Goal: Task Accomplishment & Management: Use online tool/utility

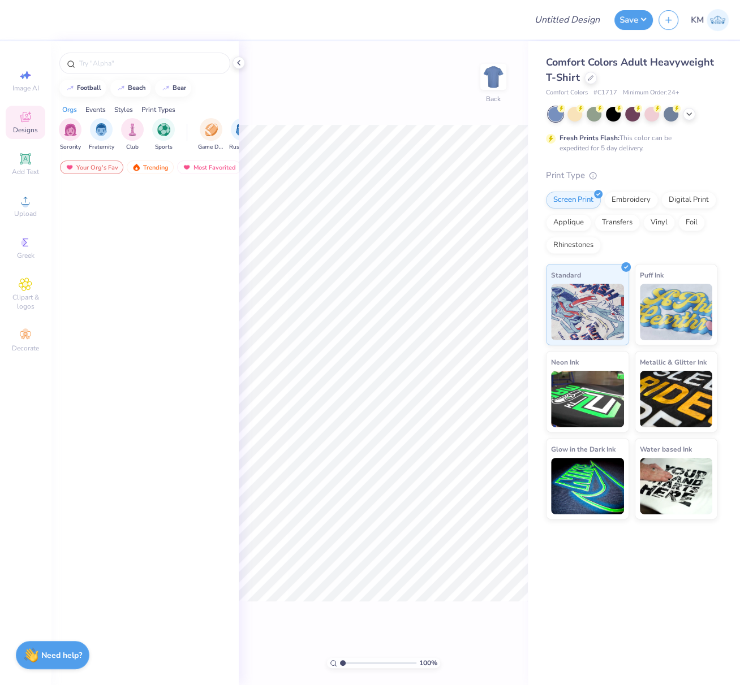
scroll to position [5678, 0]
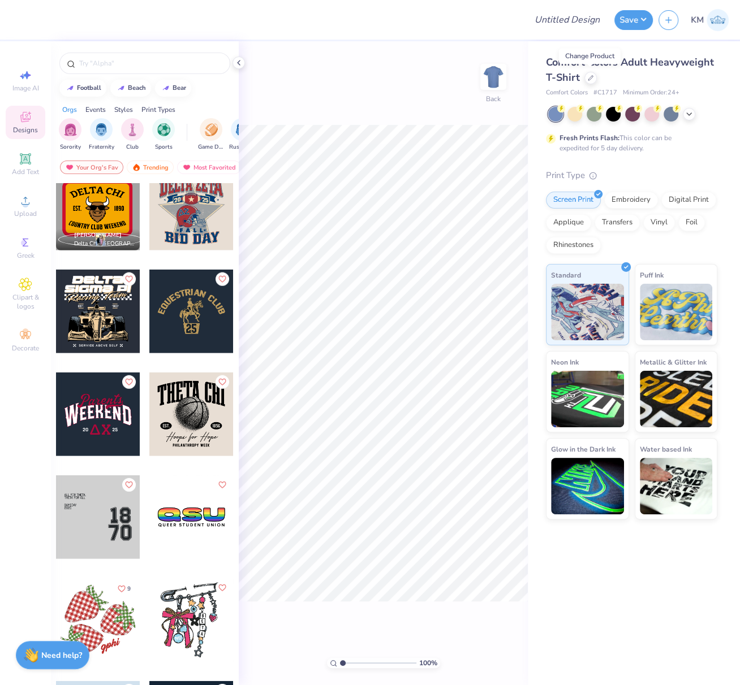
drag, startPoint x: 590, startPoint y: 78, endPoint x: 589, endPoint y: 84, distance: 5.8
click at [591, 78] on icon at bounding box center [591, 78] width 6 height 6
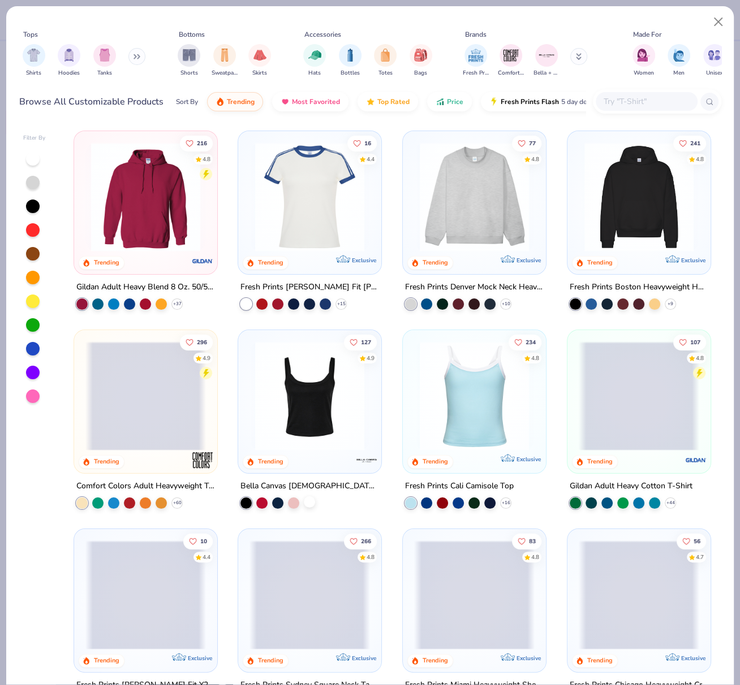
click at [304, 502] on div at bounding box center [309, 501] width 11 height 11
click at [317, 402] on img at bounding box center [309, 396] width 120 height 109
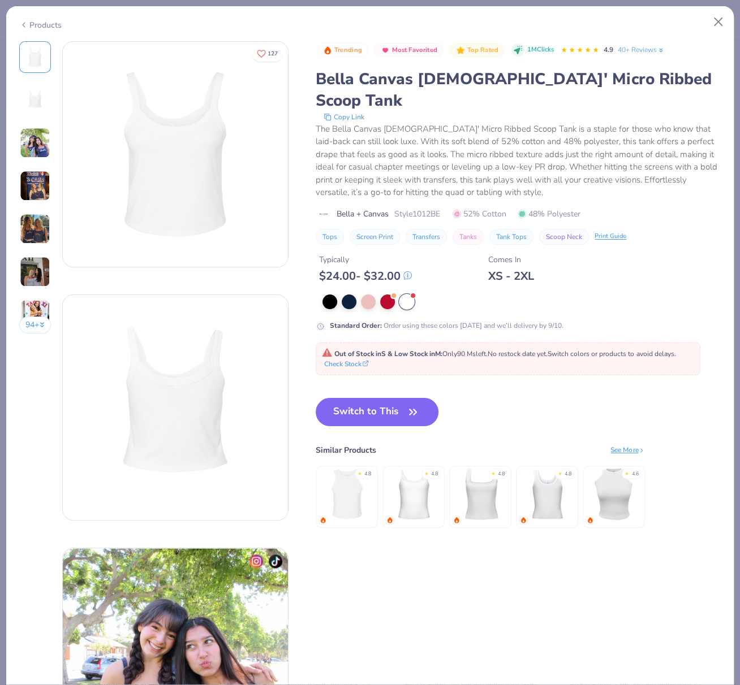
drag, startPoint x: 47, startPoint y: 15, endPoint x: 52, endPoint y: 19, distance: 6.4
click at [45, 14] on div "Products" at bounding box center [369, 20] width 727 height 29
click at [49, 20] on div "Products" at bounding box center [40, 25] width 42 height 12
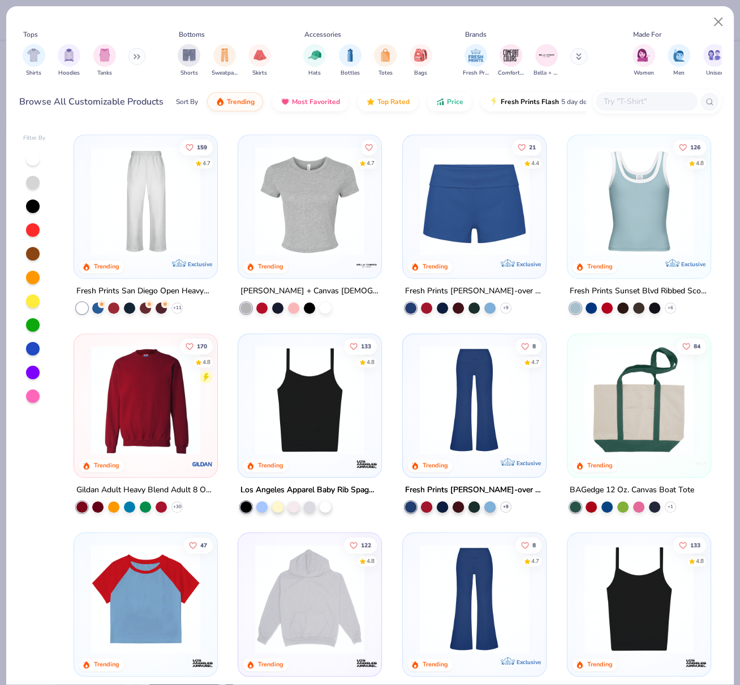
scroll to position [593, 0]
click at [323, 506] on div at bounding box center [325, 506] width 11 height 11
click at [310, 390] on img at bounding box center [309, 400] width 120 height 109
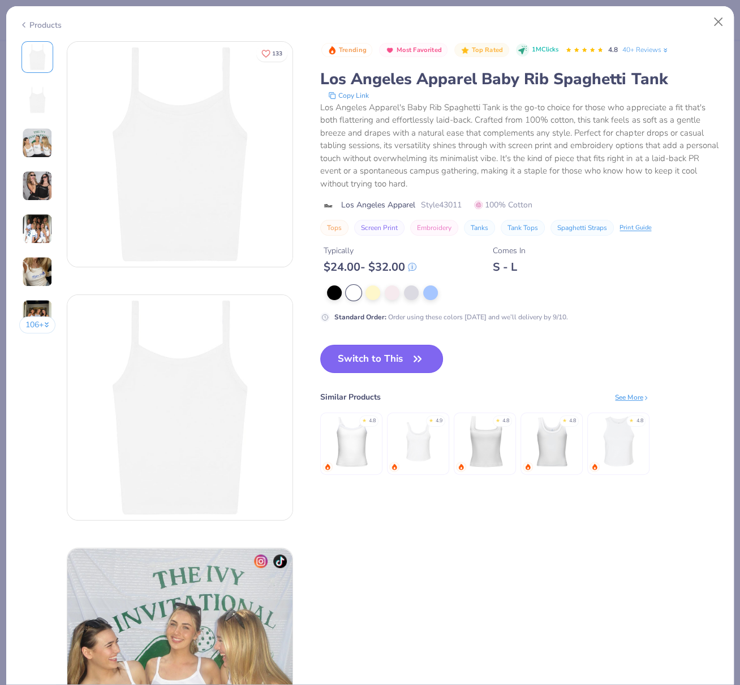
click at [387, 365] on button "Switch to This" at bounding box center [381, 359] width 123 height 28
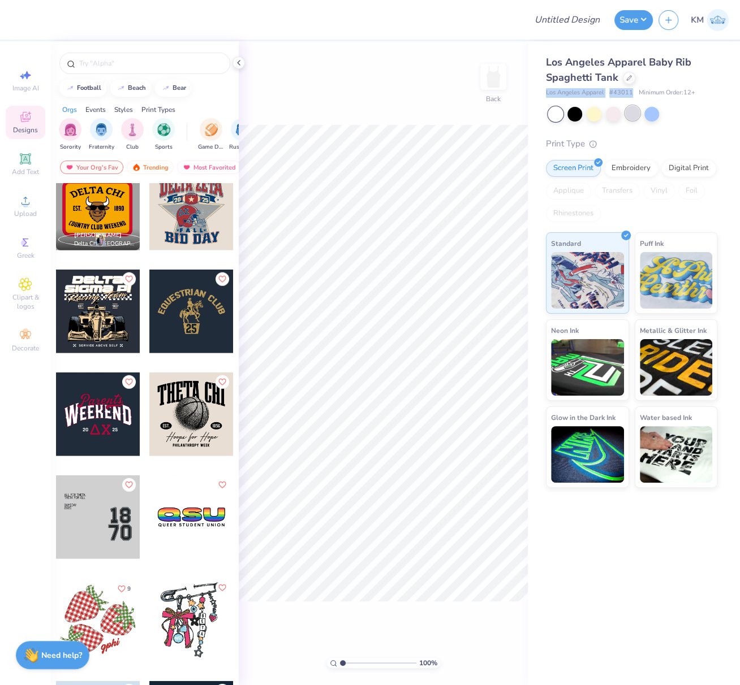
drag, startPoint x: 545, startPoint y: 91, endPoint x: 632, endPoint y: 106, distance: 89.0
click at [632, 95] on div "Los Angeles Apparel Baby Rib Spaghetti Tank Los Angeles Apparel # 43011 Minimum…" at bounding box center [634, 264] width 212 height 447
copy div "Los Angeles Apparel # 43011"
click at [19, 204] on icon at bounding box center [26, 201] width 14 height 14
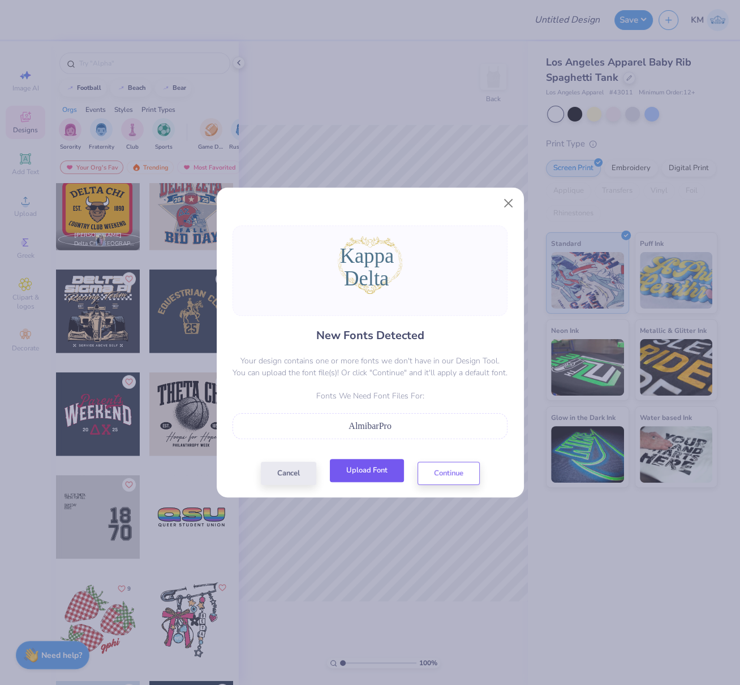
click at [376, 465] on button "Upload Font" at bounding box center [367, 470] width 74 height 23
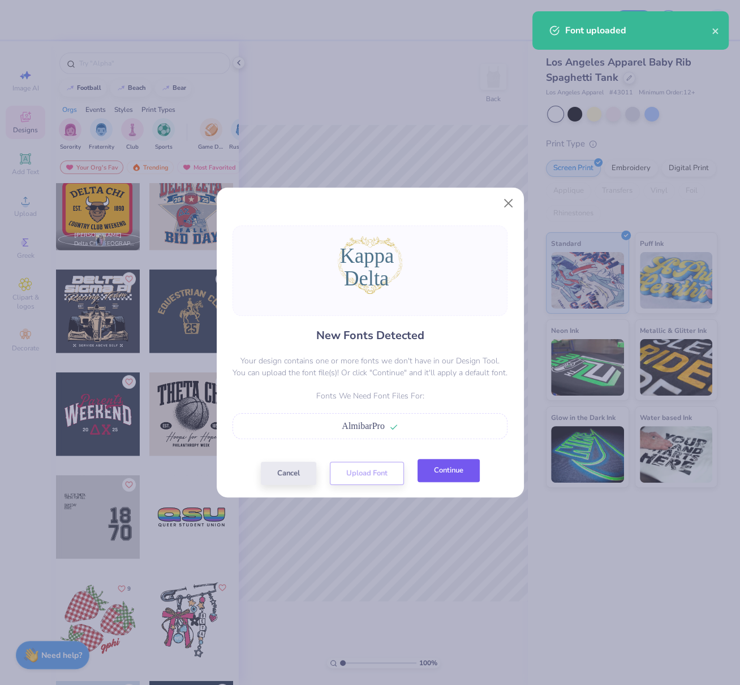
click at [462, 476] on button "Continue" at bounding box center [448, 470] width 62 height 23
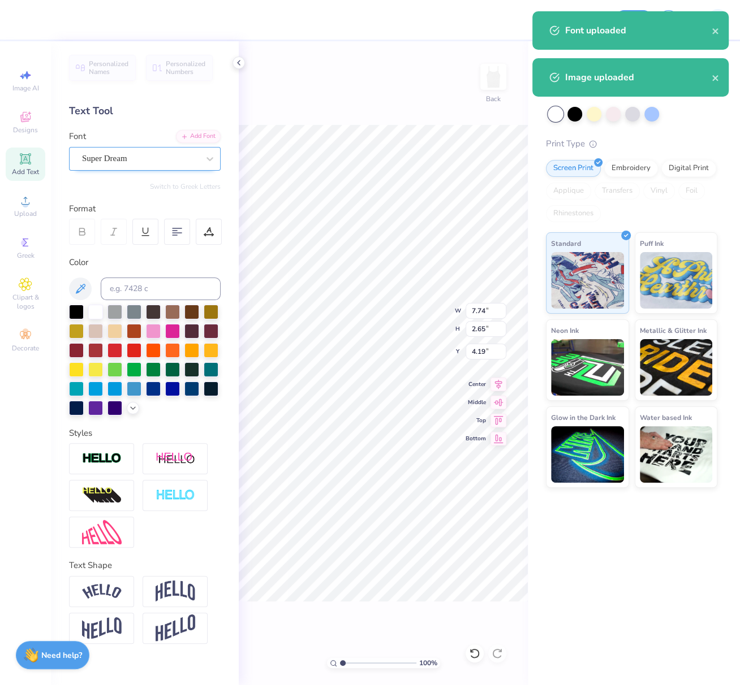
click at [157, 155] on div "Super Dream" at bounding box center [140, 159] width 119 height 18
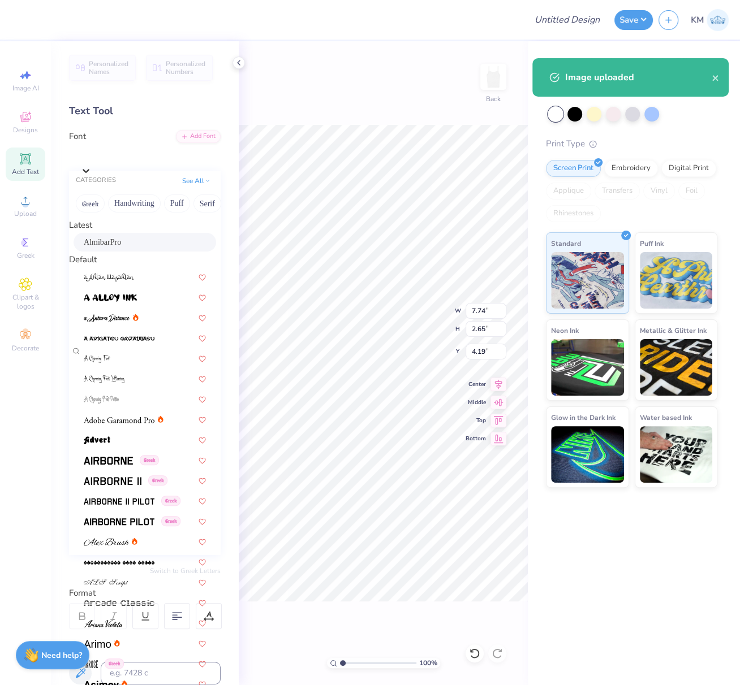
click at [121, 248] on span "AlmibarPro" at bounding box center [102, 242] width 37 height 12
type input "8.31"
type input "3.60"
type input "3.61"
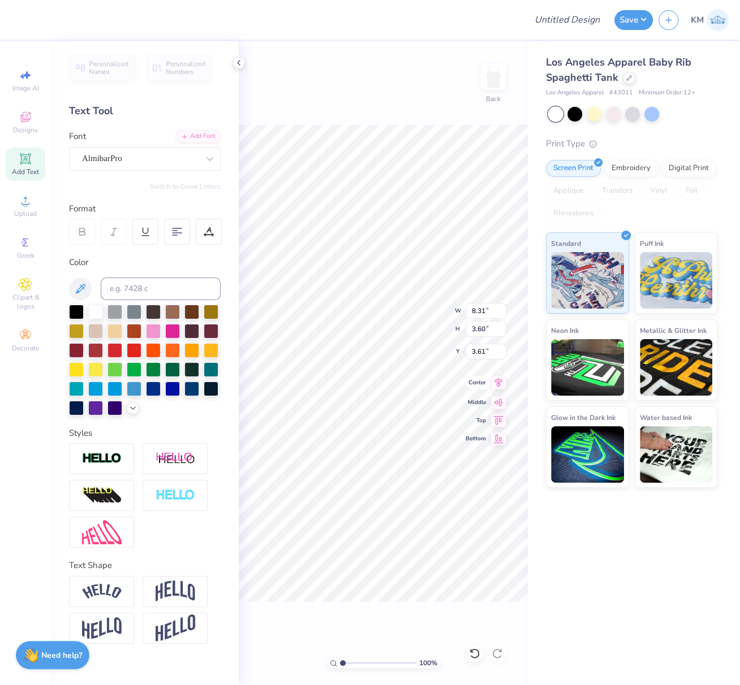
drag, startPoint x: 497, startPoint y: 383, endPoint x: 475, endPoint y: 406, distance: 32.0
click at [496, 383] on icon at bounding box center [498, 383] width 7 height 10
type input "6.99"
type input "2.04"
type input "7.21"
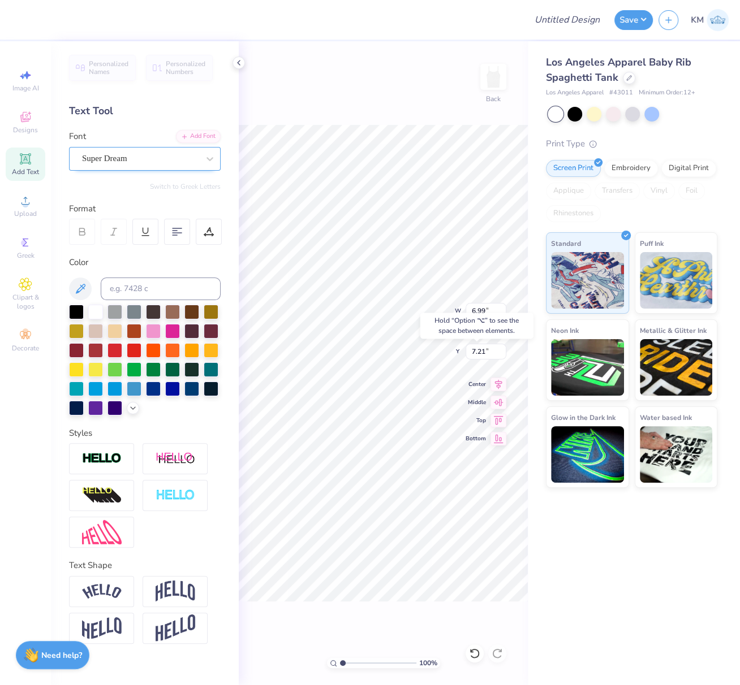
click at [152, 163] on div "Super Dream" at bounding box center [140, 159] width 119 height 18
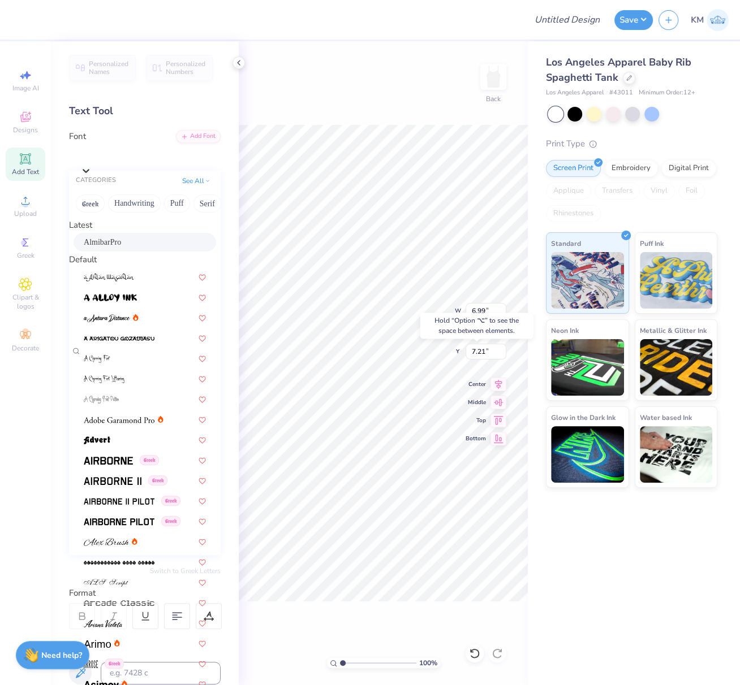
drag, startPoint x: 128, startPoint y: 243, endPoint x: 142, endPoint y: 248, distance: 14.8
click at [128, 243] on div "AlmibarPro" at bounding box center [145, 242] width 122 height 12
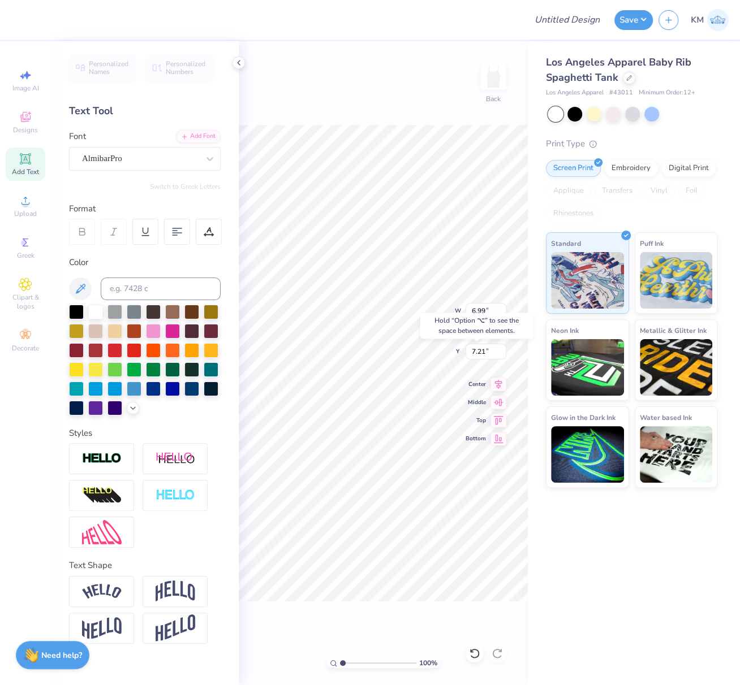
type input "7.16"
type input "2.76"
type input "7.04"
click at [497, 383] on icon at bounding box center [498, 383] width 16 height 14
type input "6.50"
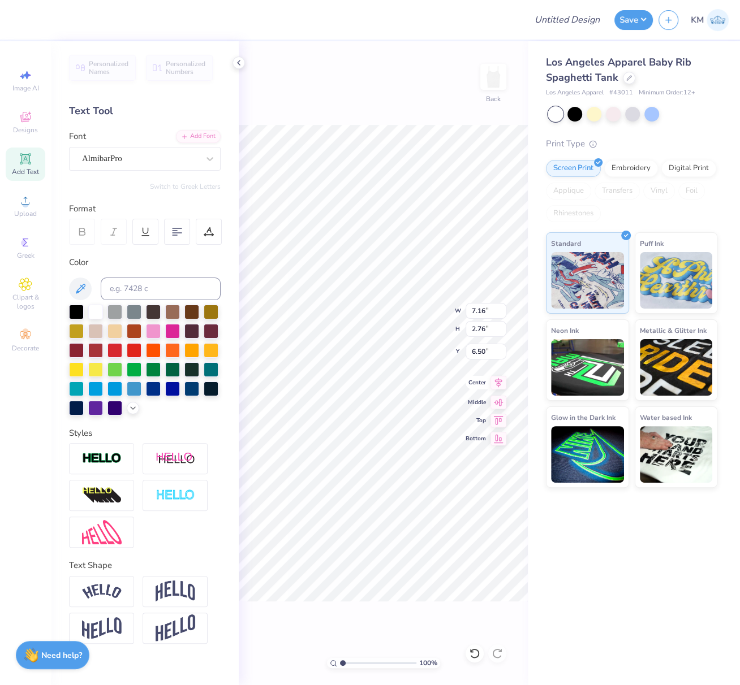
click at [500, 383] on icon at bounding box center [498, 383] width 16 height 14
drag, startPoint x: 498, startPoint y: 384, endPoint x: 489, endPoint y: 388, distance: 9.9
click at [498, 384] on icon at bounding box center [498, 383] width 16 height 14
type input "8.93"
type input "7.91"
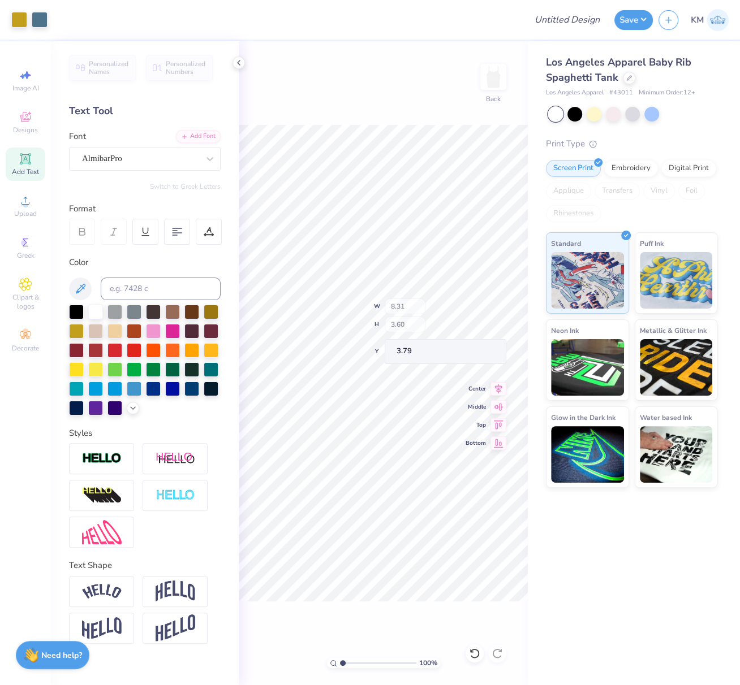
type input "2.54"
click at [499, 381] on icon at bounding box center [498, 383] width 16 height 14
drag, startPoint x: 470, startPoint y: 311, endPoint x: 486, endPoint y: 326, distance: 22.8
click at [488, 311] on input "8.93" at bounding box center [485, 311] width 41 height 16
type input "6.00"
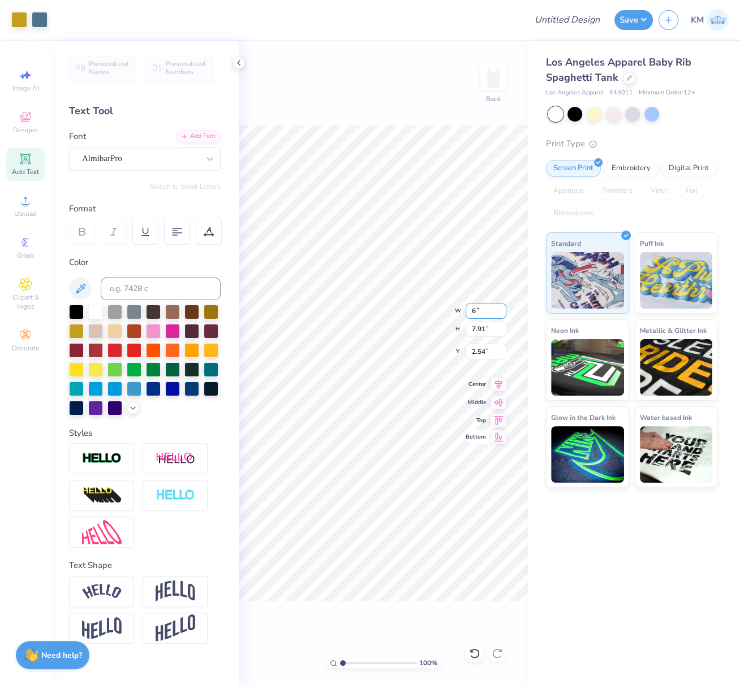
type input "5.32"
type input "3.84"
drag, startPoint x: 473, startPoint y: 311, endPoint x: 488, endPoint y: 324, distance: 20.4
click at [486, 312] on input "6.00" at bounding box center [485, 311] width 41 height 16
type input "5.00"
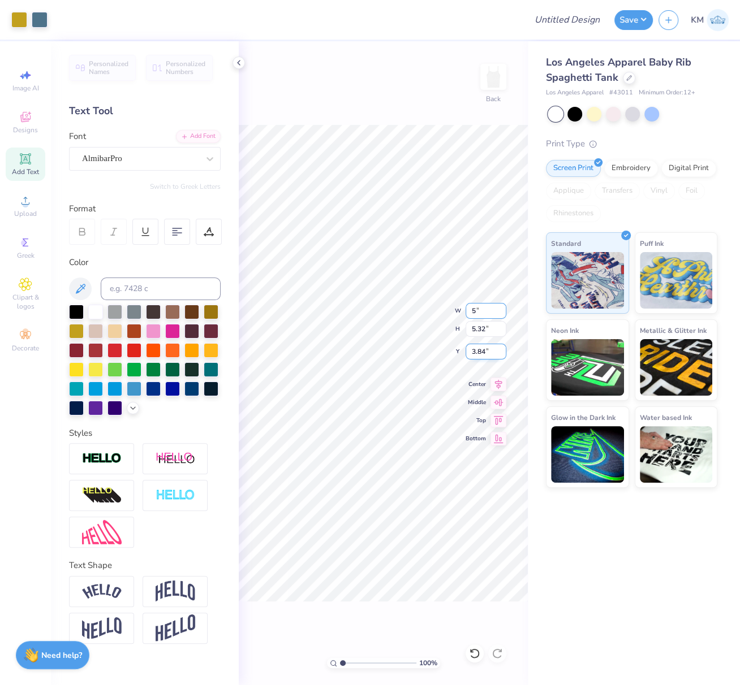
type input "4.43"
type input "4.28"
drag, startPoint x: 484, startPoint y: 310, endPoint x: 499, endPoint y: 314, distance: 15.9
click at [499, 314] on input "5.00" at bounding box center [485, 311] width 41 height 16
type input "4.00"
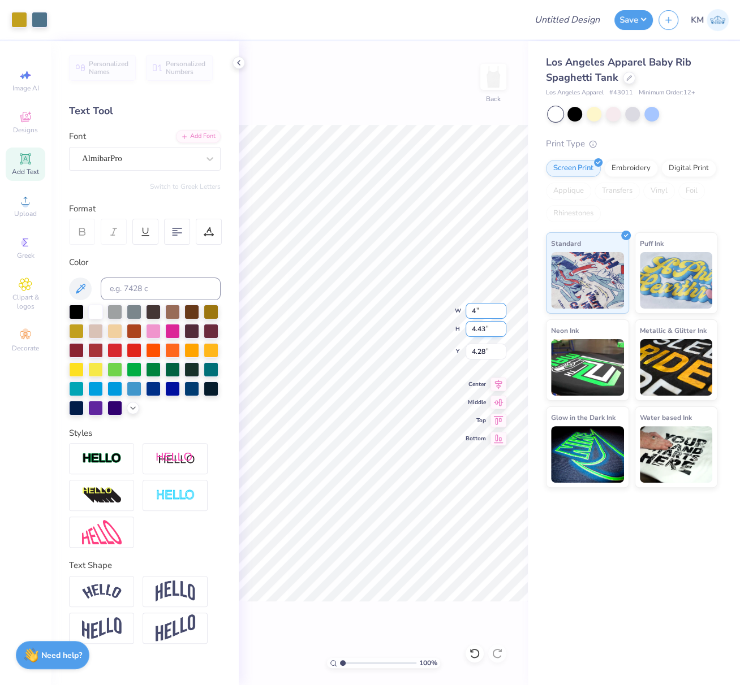
type input "3.54"
drag, startPoint x: 480, startPoint y: 349, endPoint x: 469, endPoint y: 347, distance: 10.9
click at [469, 347] on input "4.73" at bounding box center [485, 352] width 41 height 16
type input "2.50"
drag, startPoint x: 500, startPoint y: 382, endPoint x: 488, endPoint y: 388, distance: 13.2
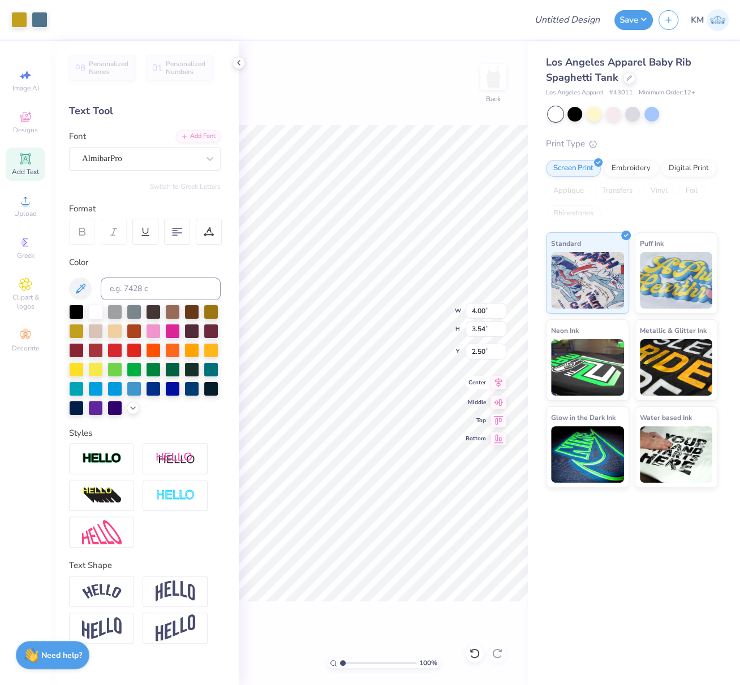
click at [500, 382] on icon at bounding box center [498, 383] width 16 height 14
click at [563, 19] on input "Design Title" at bounding box center [580, 19] width 55 height 23
paste input "FPS239862"
type input "FPS239862"
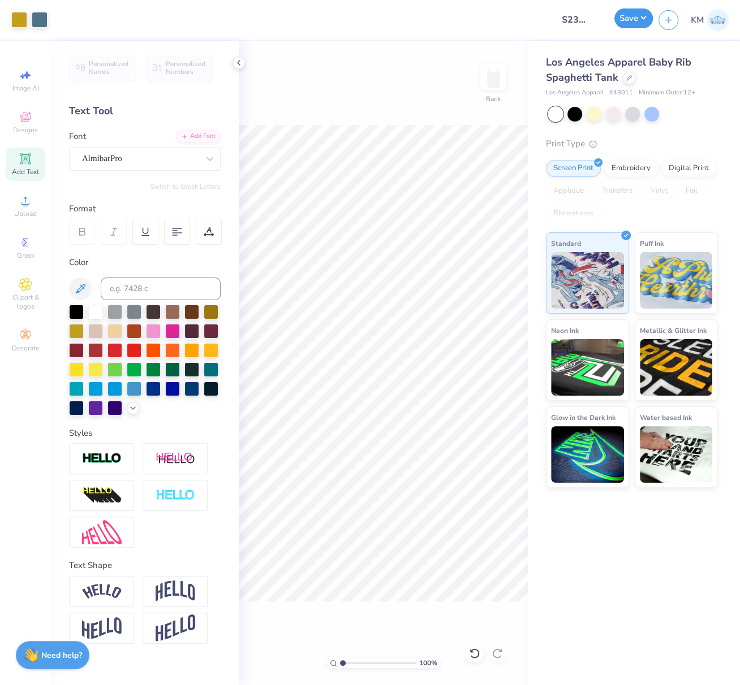
click at [633, 15] on button "Save" at bounding box center [633, 18] width 38 height 20
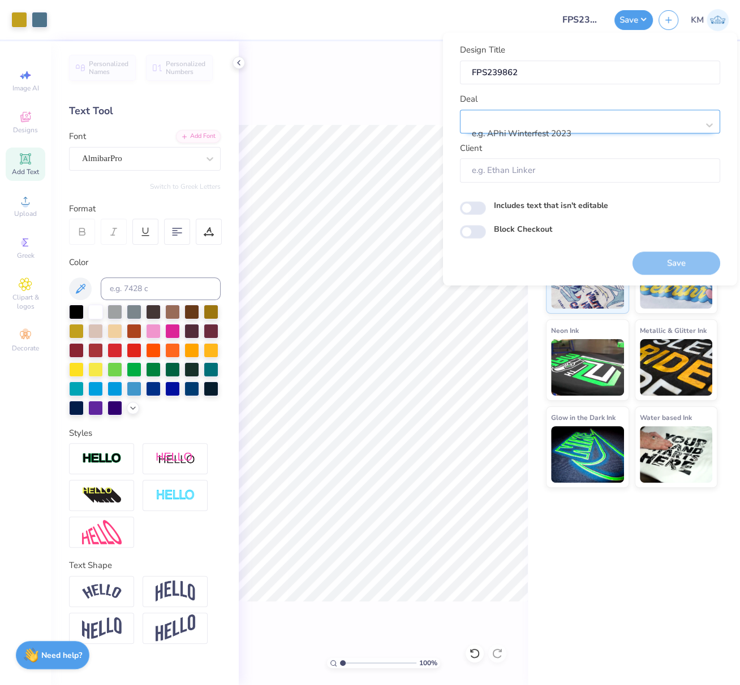
click at [594, 121] on div at bounding box center [585, 118] width 225 height 15
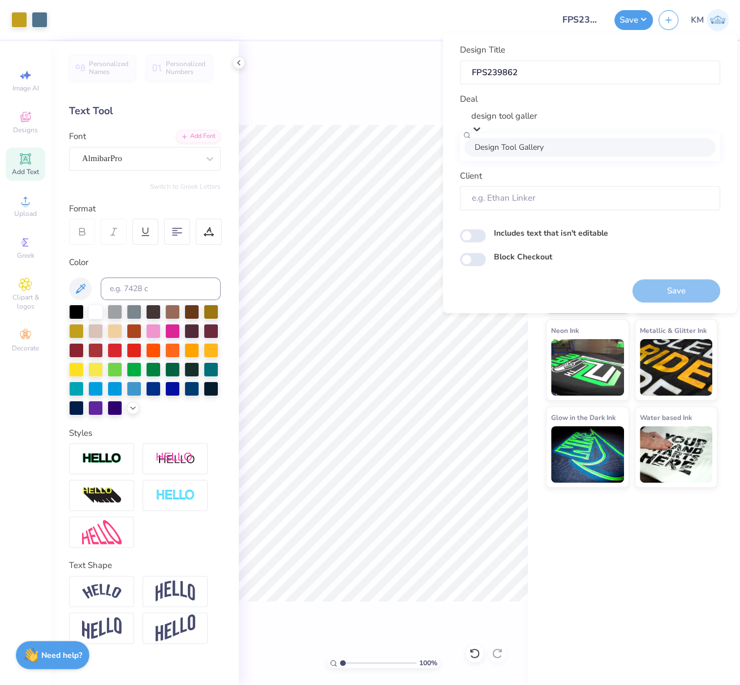
click at [566, 149] on div "Design Tool Gallery" at bounding box center [589, 147] width 251 height 19
type input "design tool galler"
type input "Design Tool Gallery User"
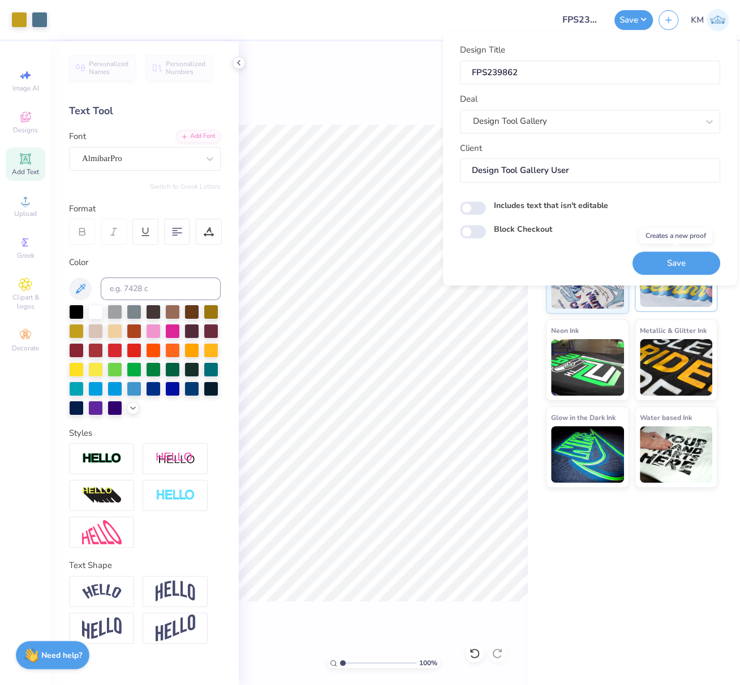
drag, startPoint x: 689, startPoint y: 263, endPoint x: 677, endPoint y: 289, distance: 28.8
click at [689, 263] on button "Save" at bounding box center [676, 263] width 88 height 23
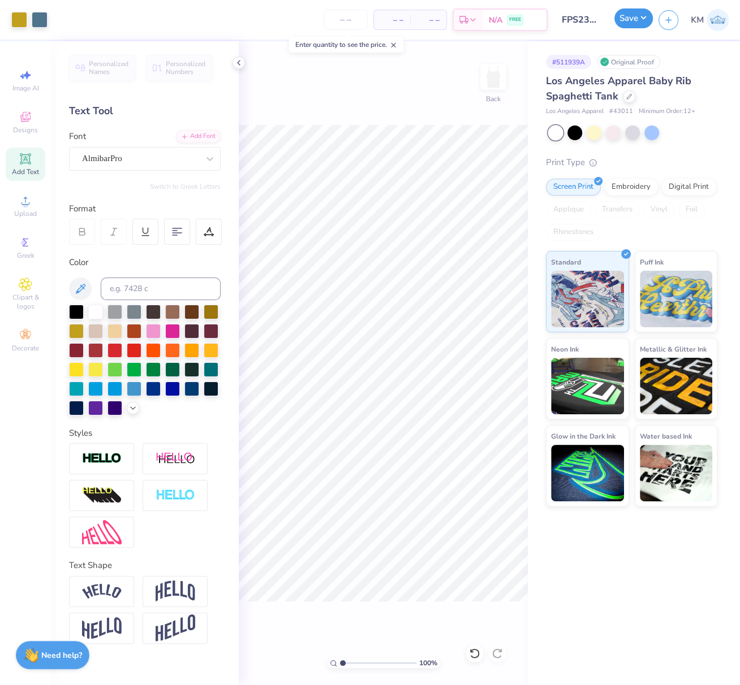
click at [640, 18] on button "Save" at bounding box center [633, 18] width 38 height 20
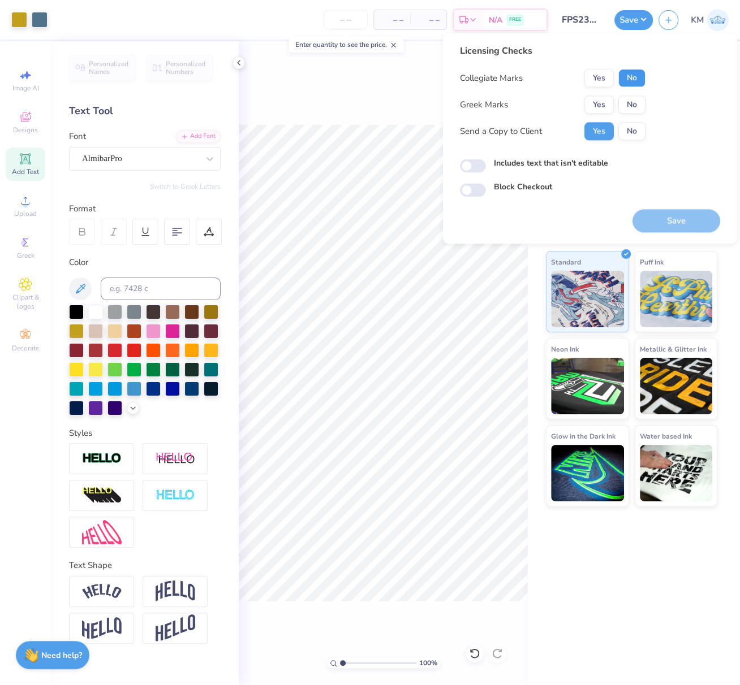
click at [640, 72] on button "No" at bounding box center [631, 78] width 27 height 18
click at [603, 97] on button "Yes" at bounding box center [598, 105] width 29 height 18
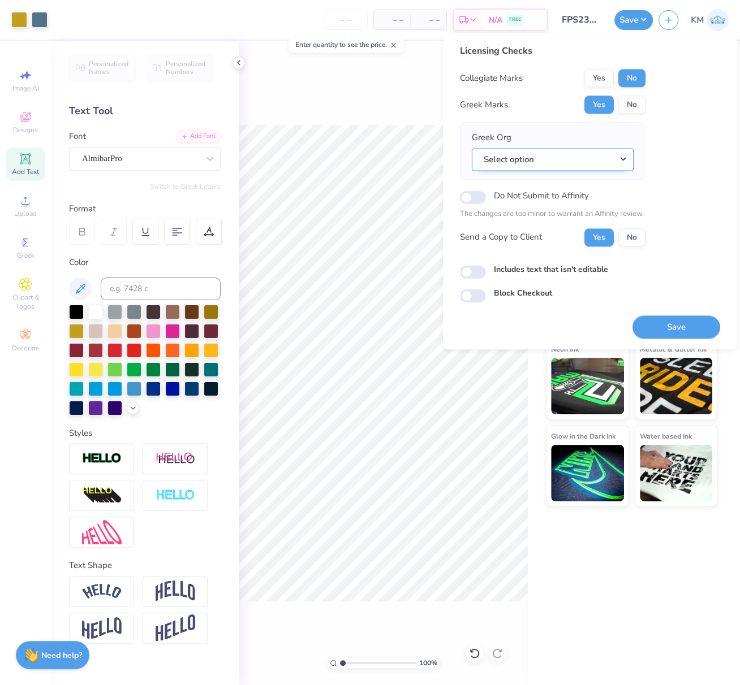
click at [624, 155] on button "Select option" at bounding box center [553, 159] width 162 height 23
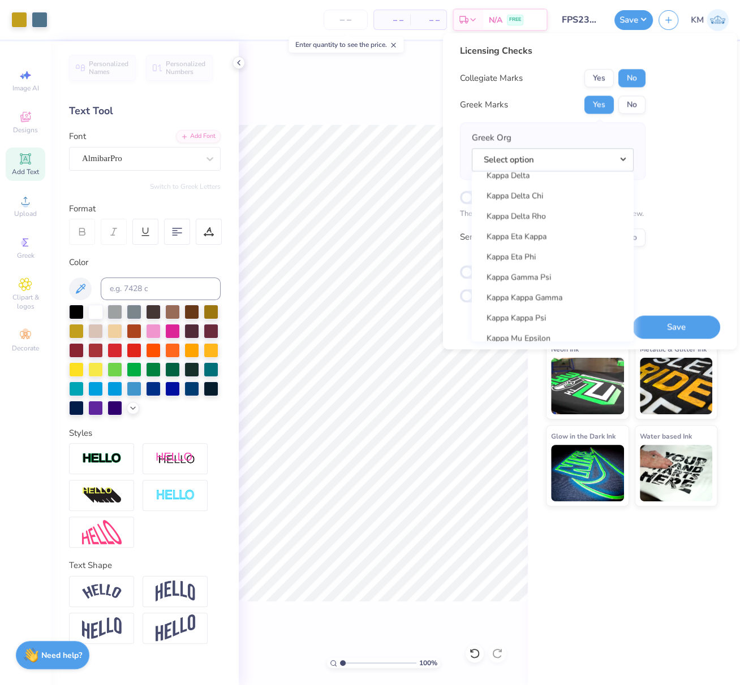
scroll to position [4123, 0]
click at [527, 174] on link "Kappa Delta" at bounding box center [552, 175] width 153 height 19
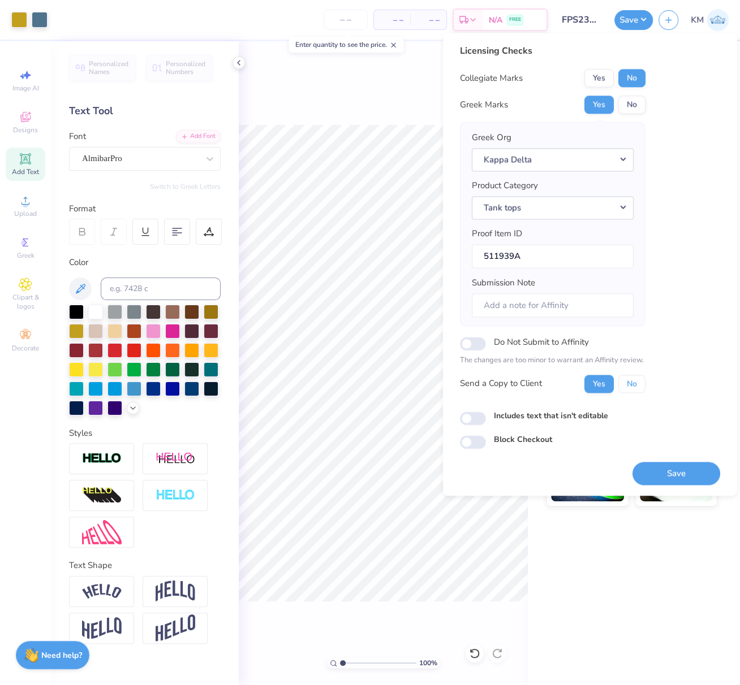
drag, startPoint x: 630, startPoint y: 381, endPoint x: 640, endPoint y: 404, distance: 25.8
click at [630, 381] on button "No" at bounding box center [631, 384] width 27 height 18
drag, startPoint x: 669, startPoint y: 472, endPoint x: 614, endPoint y: 418, distance: 76.8
click at [669, 472] on button "Save" at bounding box center [676, 473] width 88 height 23
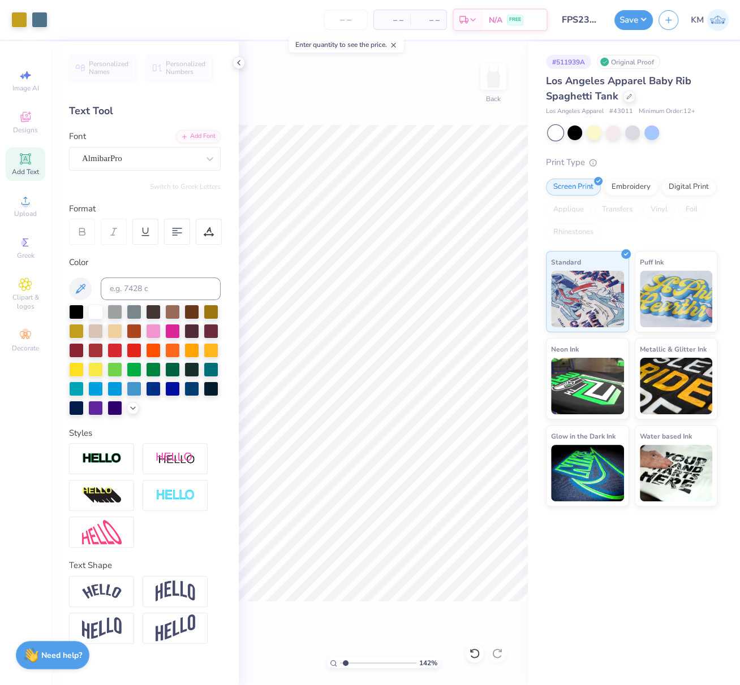
drag, startPoint x: 345, startPoint y: 662, endPoint x: 361, endPoint y: 667, distance: 17.2
click at [363, 666] on input "range" at bounding box center [378, 663] width 76 height 10
type input "3.12"
click at [358, 666] on input "range" at bounding box center [378, 663] width 76 height 10
click at [28, 209] on div "Upload" at bounding box center [26, 205] width 40 height 33
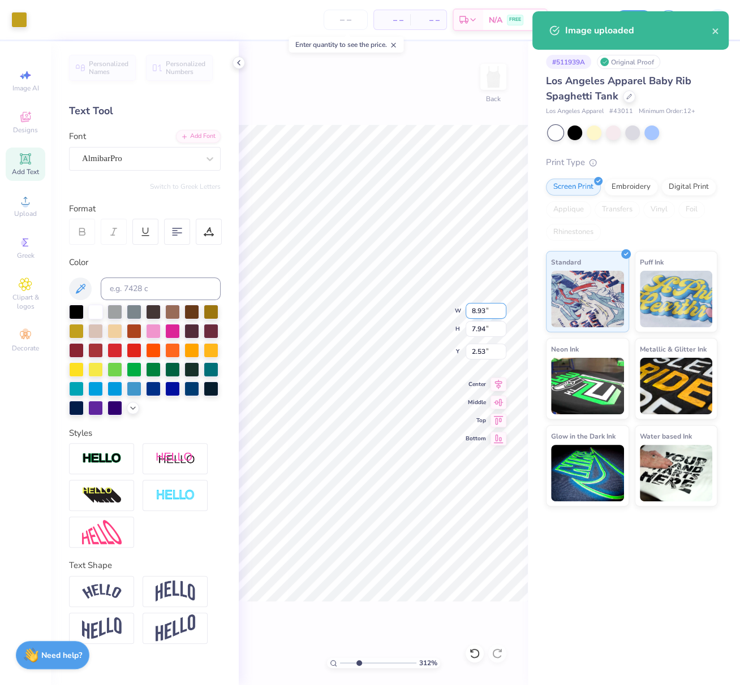
drag, startPoint x: 484, startPoint y: 313, endPoint x: 471, endPoint y: 311, distance: 12.6
click at [472, 310] on input "8.93" at bounding box center [485, 311] width 41 height 16
type input "4.00"
type input "3.56"
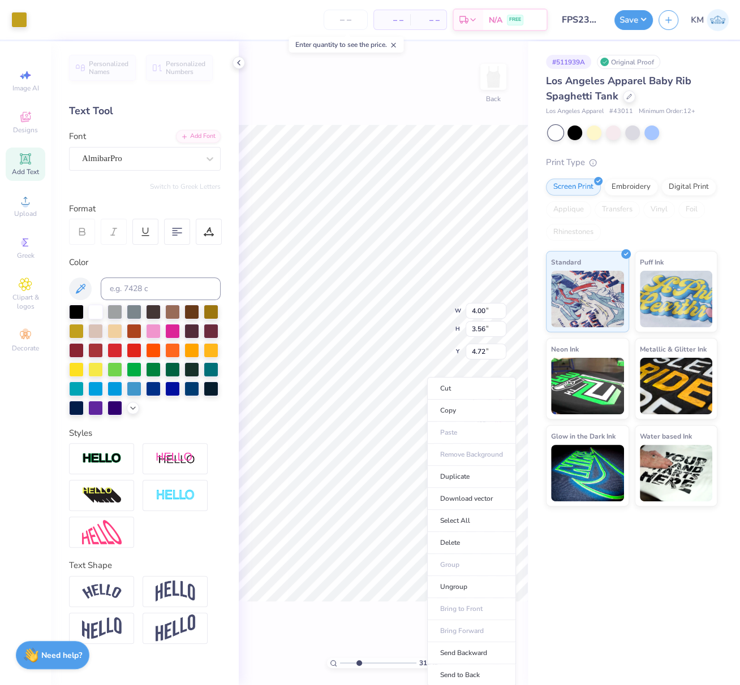
drag, startPoint x: 464, startPoint y: 667, endPoint x: 465, endPoint y: 613, distance: 54.9
click at [464, 668] on li "Send to Back" at bounding box center [471, 676] width 89 height 22
drag, startPoint x: 484, startPoint y: 352, endPoint x: 470, endPoint y: 352, distance: 13.6
click at [472, 351] on input "4.72" at bounding box center [485, 352] width 41 height 16
type input "2.50"
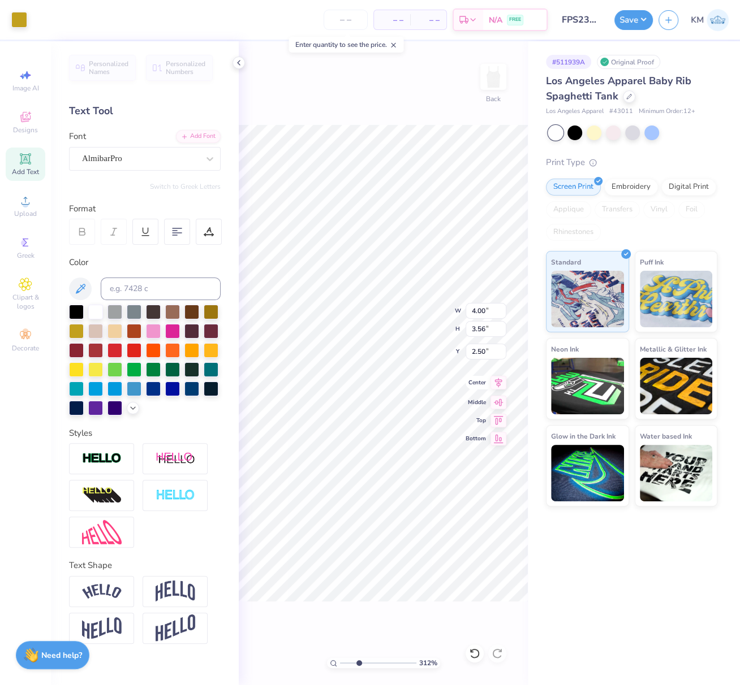
click at [499, 383] on icon at bounding box center [498, 383] width 16 height 14
drag, startPoint x: 343, startPoint y: 663, endPoint x: 330, endPoint y: 664, distance: 13.6
click at [328, 663] on div "173 %" at bounding box center [383, 663] width 113 height 10
drag, startPoint x: 341, startPoint y: 662, endPoint x: 318, endPoint y: 663, distance: 23.2
type input "1"
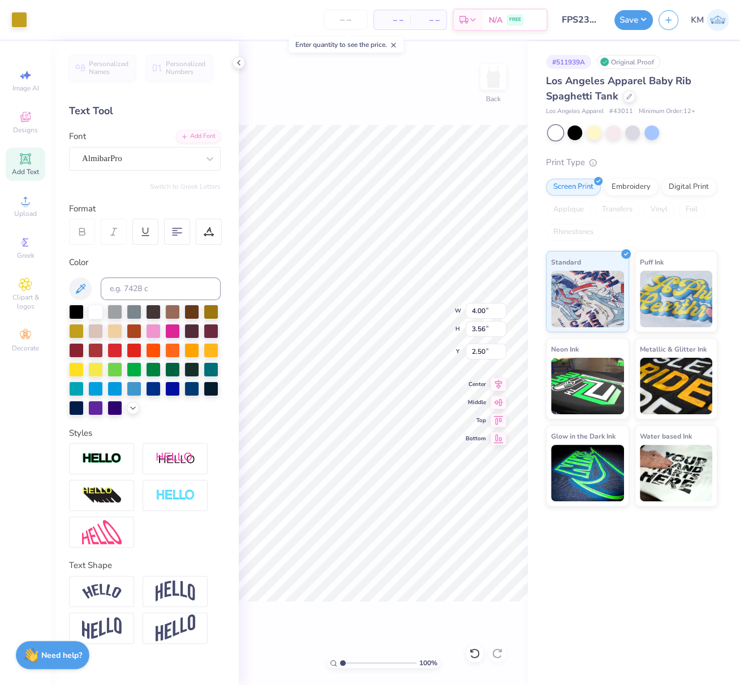
click at [340, 663] on input "range" at bounding box center [378, 663] width 76 height 10
click at [641, 23] on button "Save" at bounding box center [633, 18] width 38 height 20
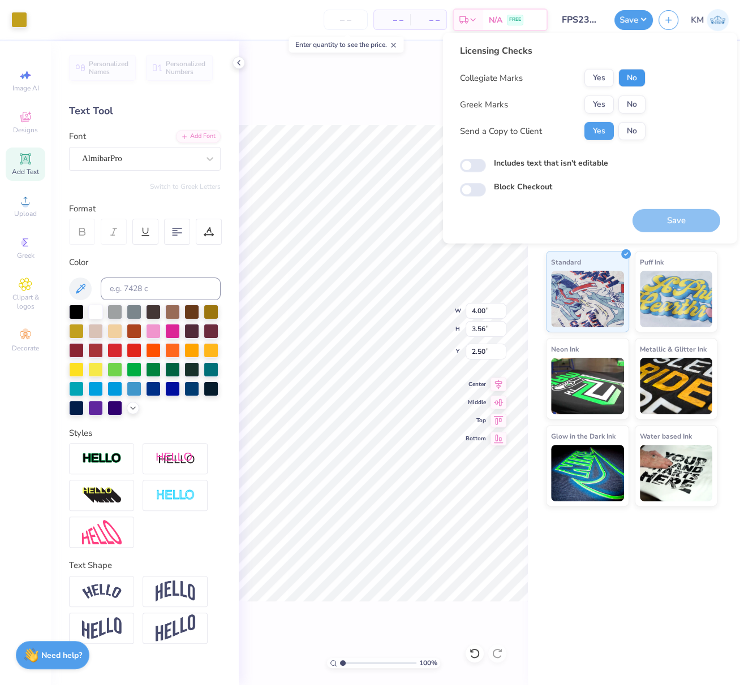
drag, startPoint x: 632, startPoint y: 78, endPoint x: 627, endPoint y: 93, distance: 16.1
click at [632, 78] on button "No" at bounding box center [631, 78] width 27 height 18
click at [631, 106] on button "No" at bounding box center [631, 105] width 27 height 18
drag, startPoint x: 603, startPoint y: 106, endPoint x: 610, endPoint y: 119, distance: 14.7
click at [603, 106] on button "Yes" at bounding box center [598, 105] width 29 height 18
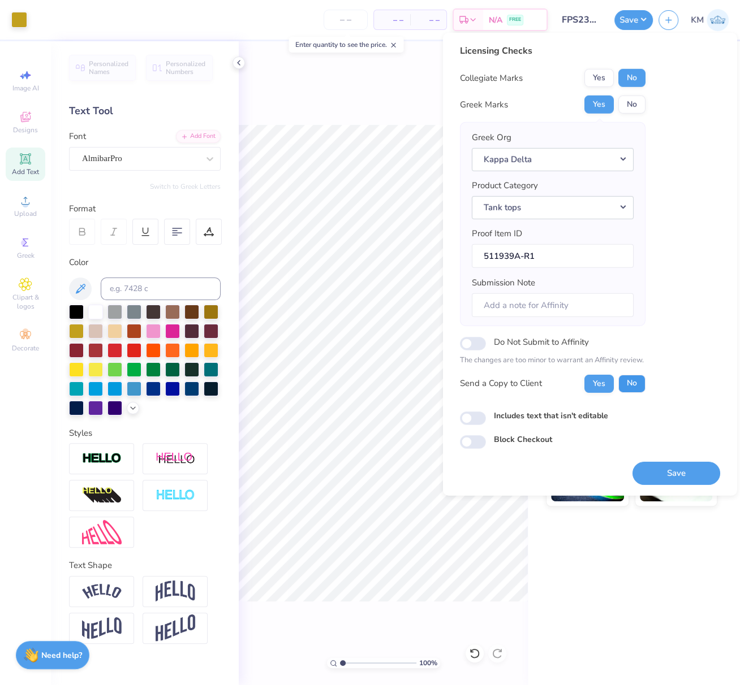
click at [629, 376] on button "No" at bounding box center [631, 383] width 27 height 18
drag, startPoint x: 682, startPoint y: 464, endPoint x: 647, endPoint y: 456, distance: 35.3
click at [682, 464] on button "Save" at bounding box center [676, 473] width 88 height 23
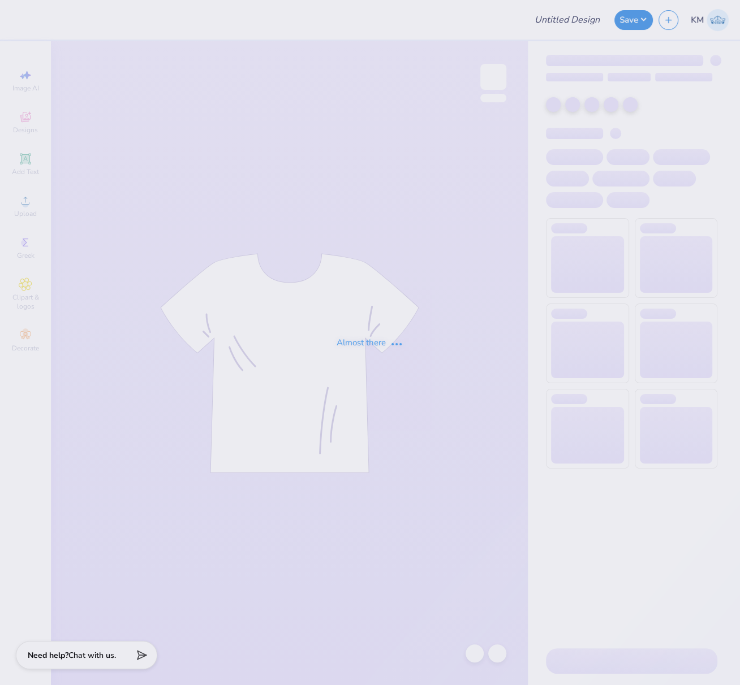
type input "FPS239862"
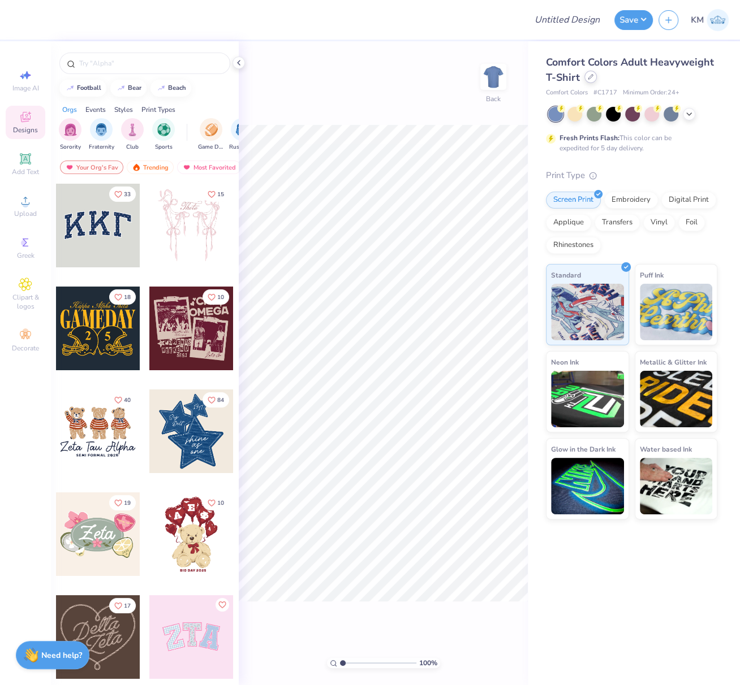
click at [589, 77] on icon at bounding box center [591, 77] width 6 height 6
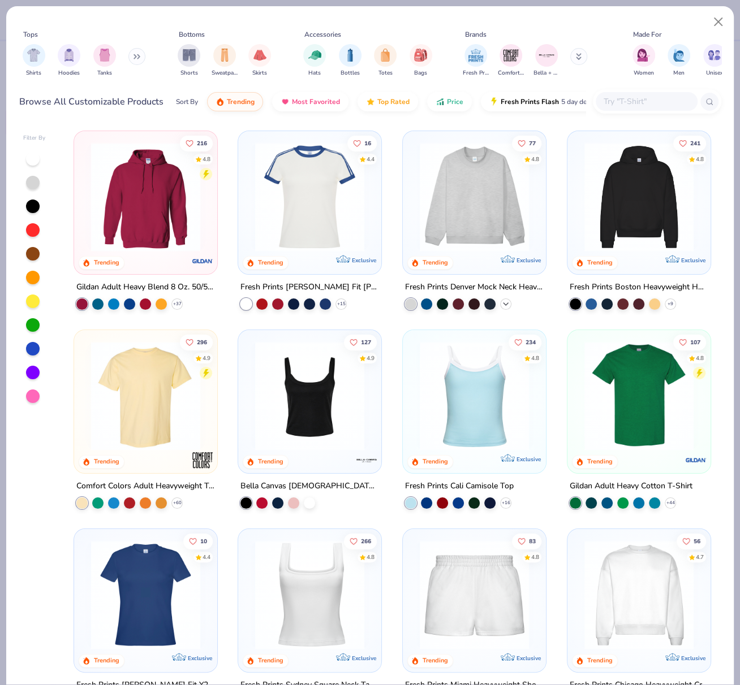
click at [502, 303] on icon at bounding box center [505, 304] width 9 height 9
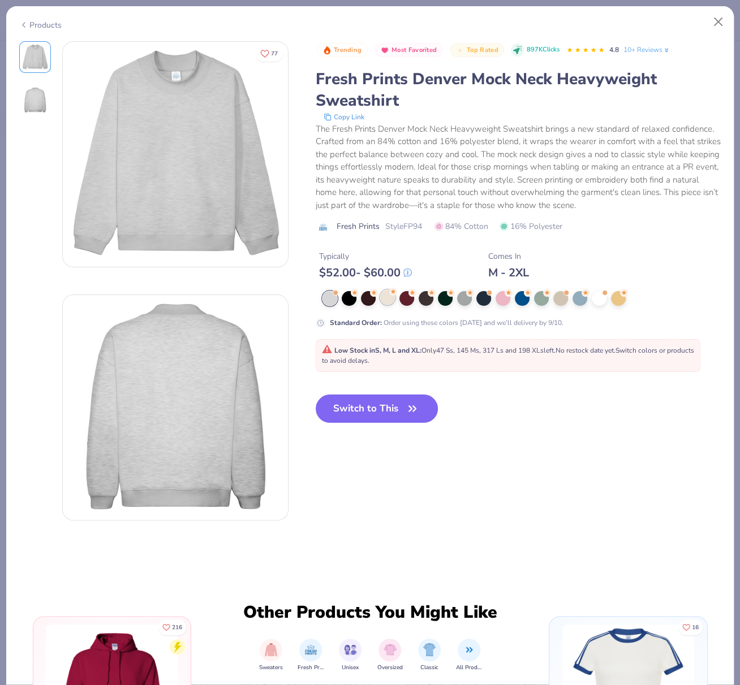
click at [388, 305] on div at bounding box center [387, 297] width 15 height 15
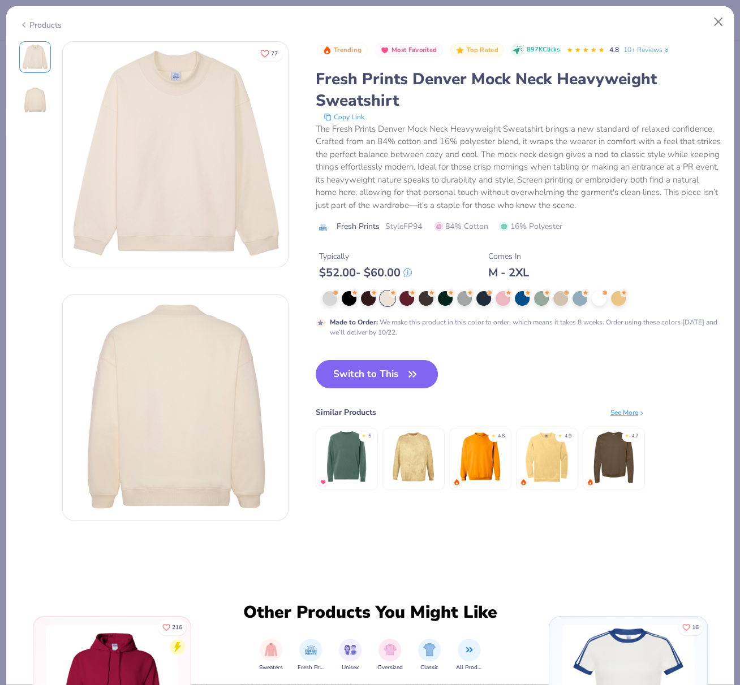
drag, startPoint x: 400, startPoint y: 389, endPoint x: 560, endPoint y: 682, distance: 334.3
click at [400, 389] on button "Switch to This" at bounding box center [377, 374] width 123 height 28
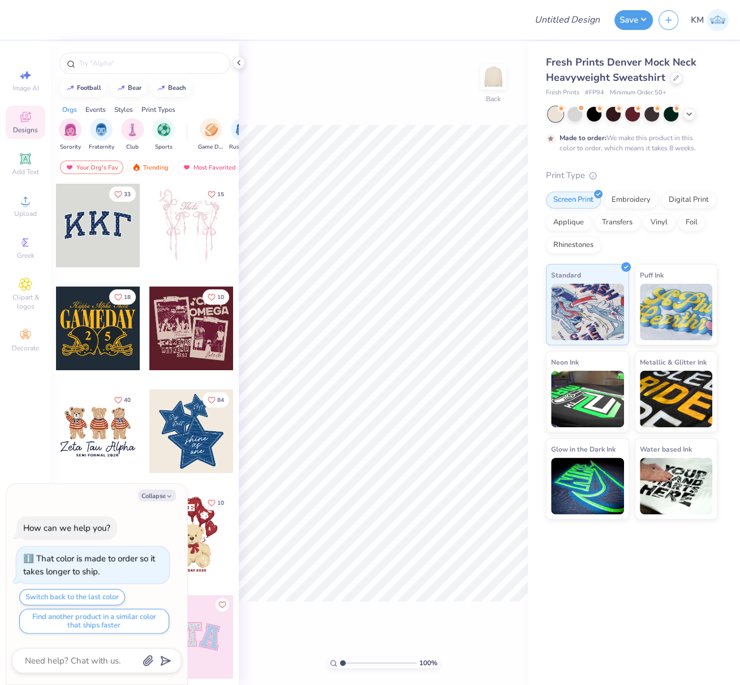
type textarea "x"
